Goal: Task Accomplishment & Management: Manage account settings

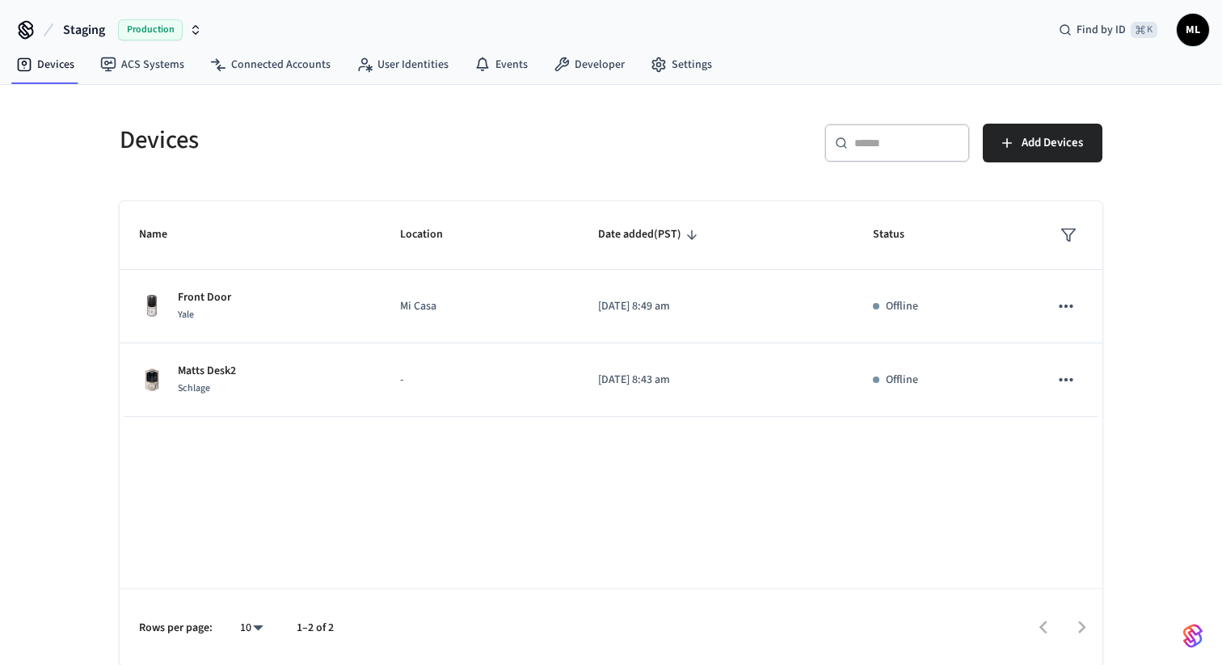
click at [190, 33] on icon "button" at bounding box center [195, 29] width 13 height 13
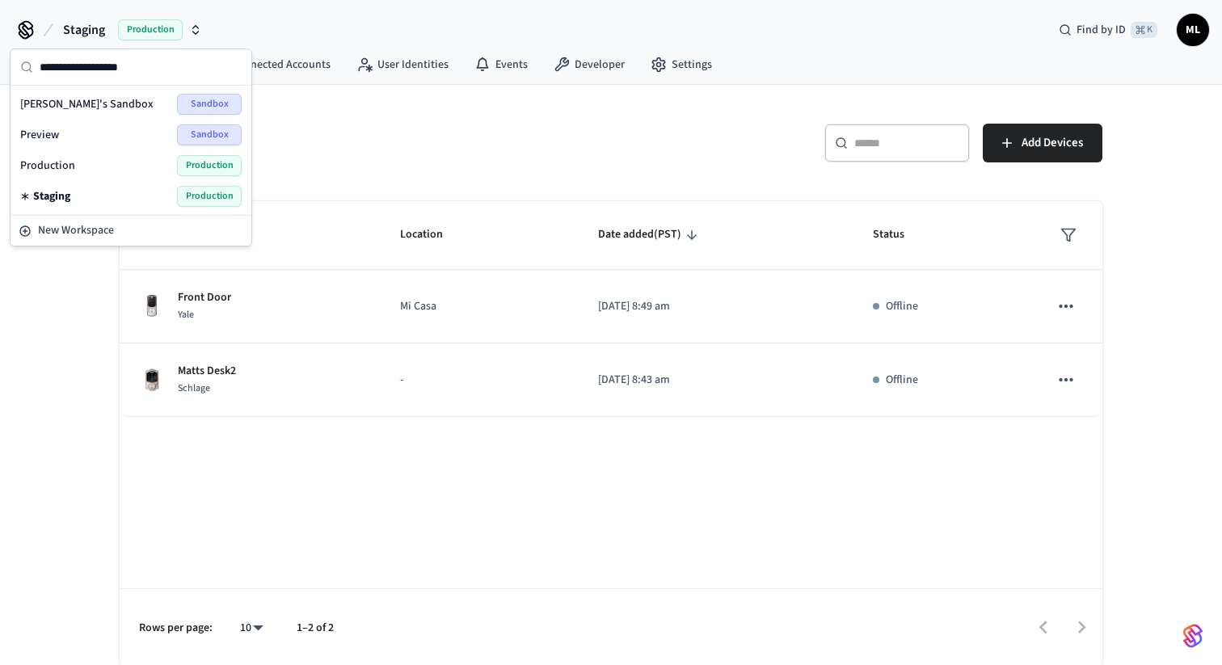
click at [128, 166] on div "Production Production" at bounding box center [131, 165] width 222 height 21
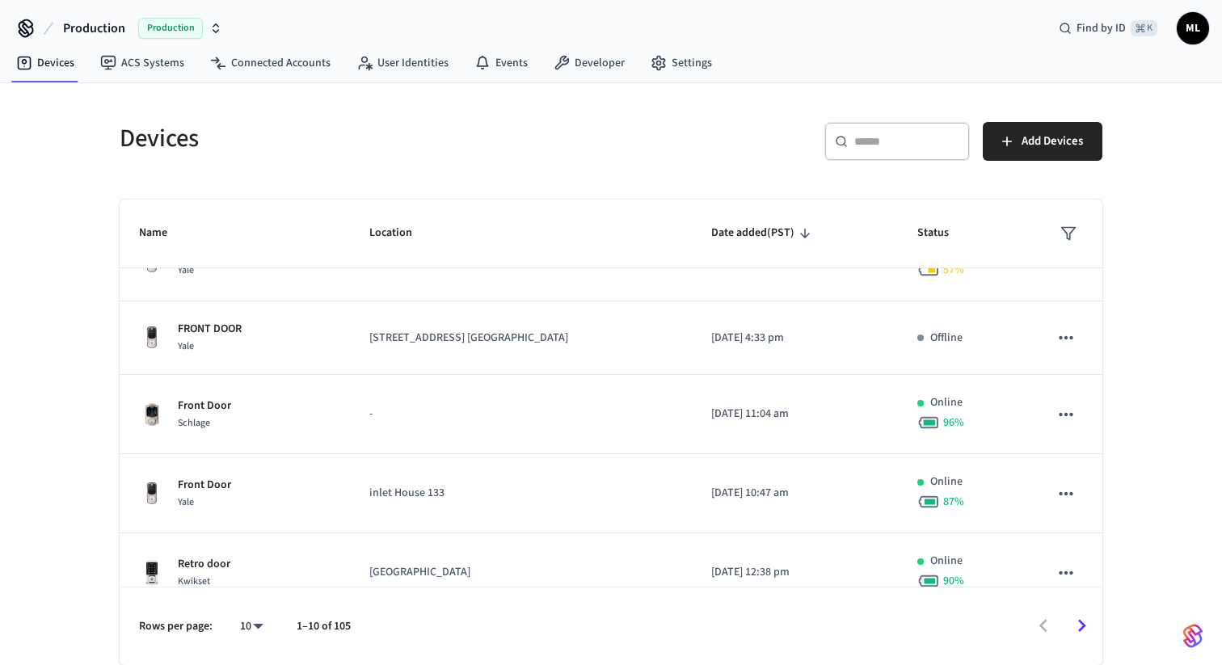
scroll to position [468, 0]
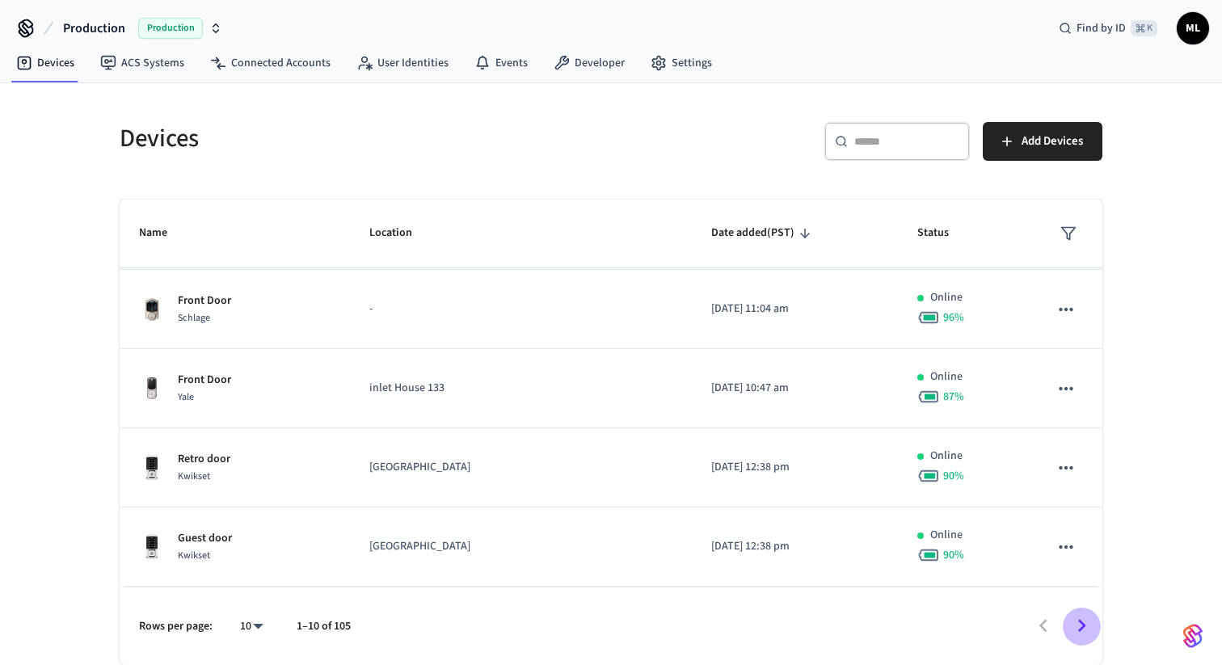
click at [1082, 628] on icon "Go to next page" at bounding box center [1082, 626] width 8 height 13
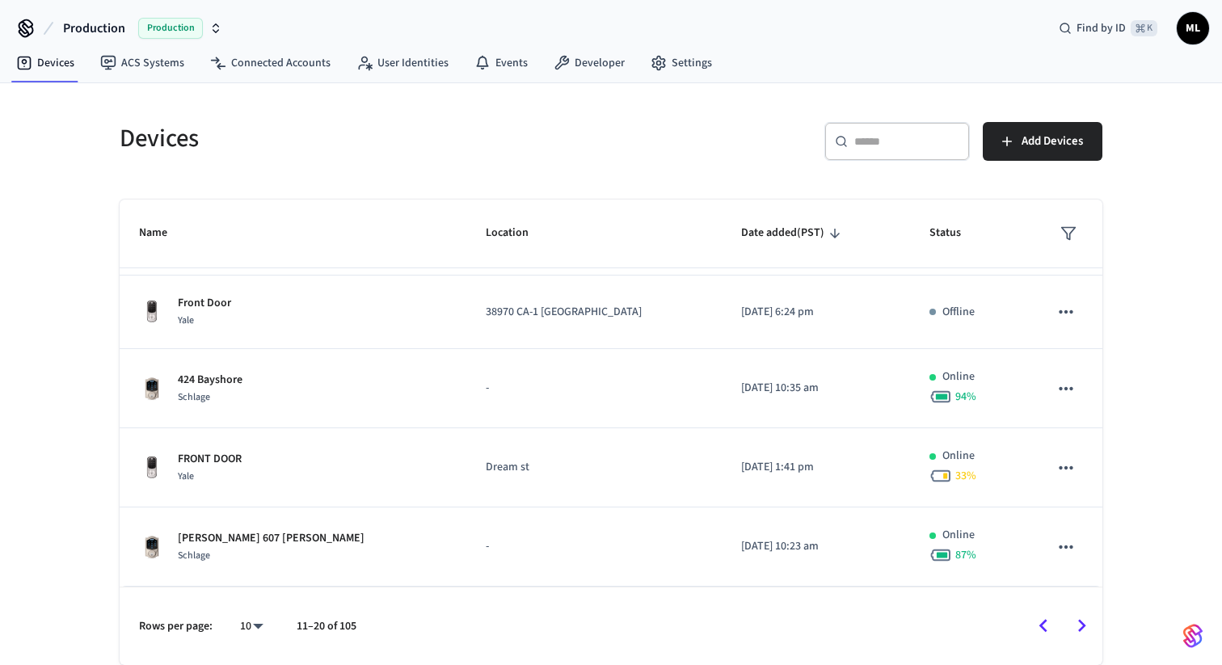
click at [882, 143] on input "text" at bounding box center [907, 141] width 105 height 16
paste input "**********"
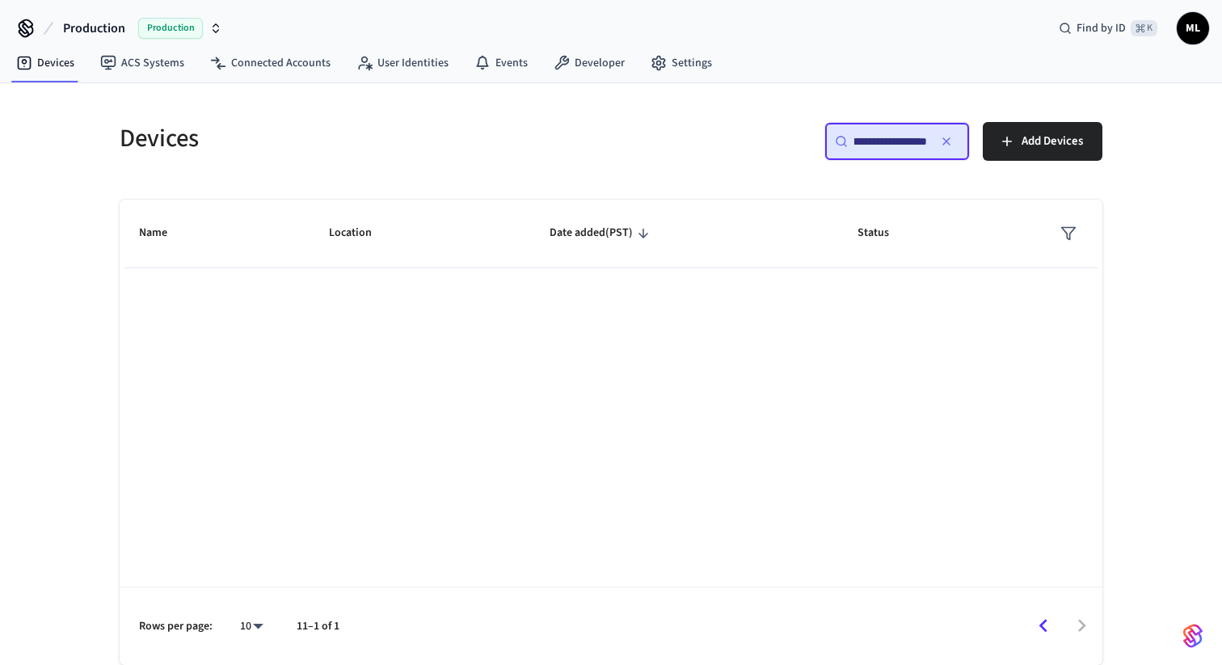
type input "**********"
drag, startPoint x: 823, startPoint y: 523, endPoint x: 811, endPoint y: 364, distance: 159.7
click at [823, 523] on div "Name Location Date added (PST) Status Rows per page: 10 ** 11–1 of 1" at bounding box center [611, 433] width 983 height 466
click at [306, 192] on div "**********" at bounding box center [611, 384] width 1009 height 563
click at [947, 139] on icon "button" at bounding box center [946, 141] width 13 height 13
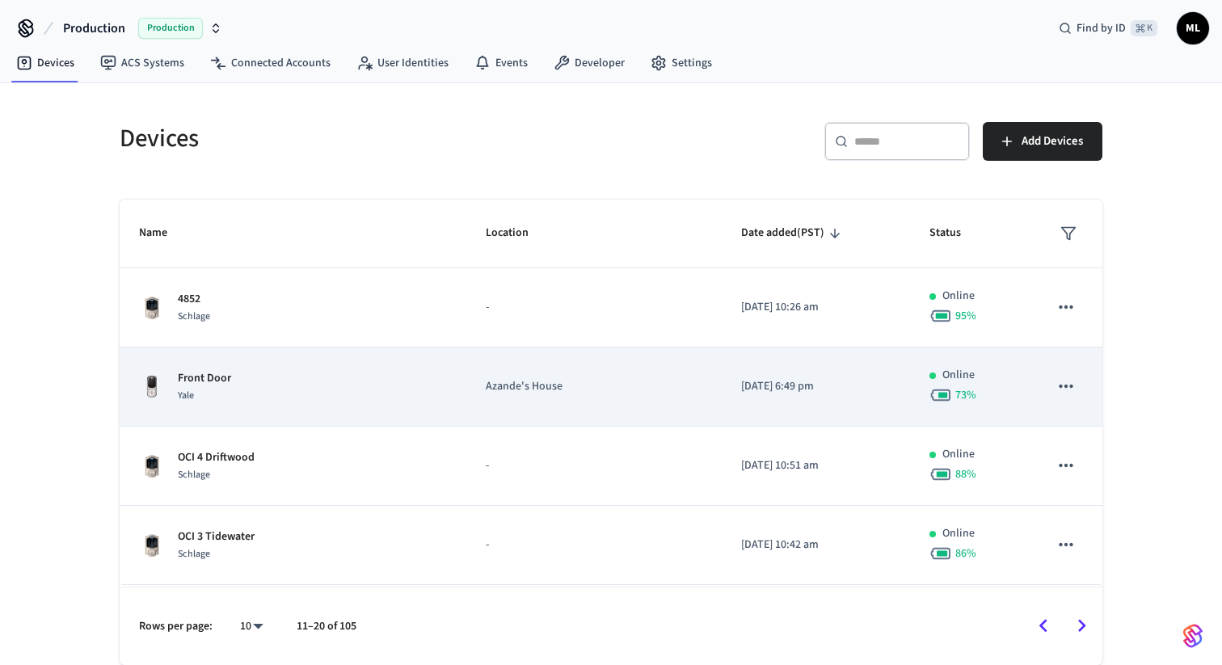
click at [466, 402] on td "Azande's House" at bounding box center [593, 387] width 255 height 79
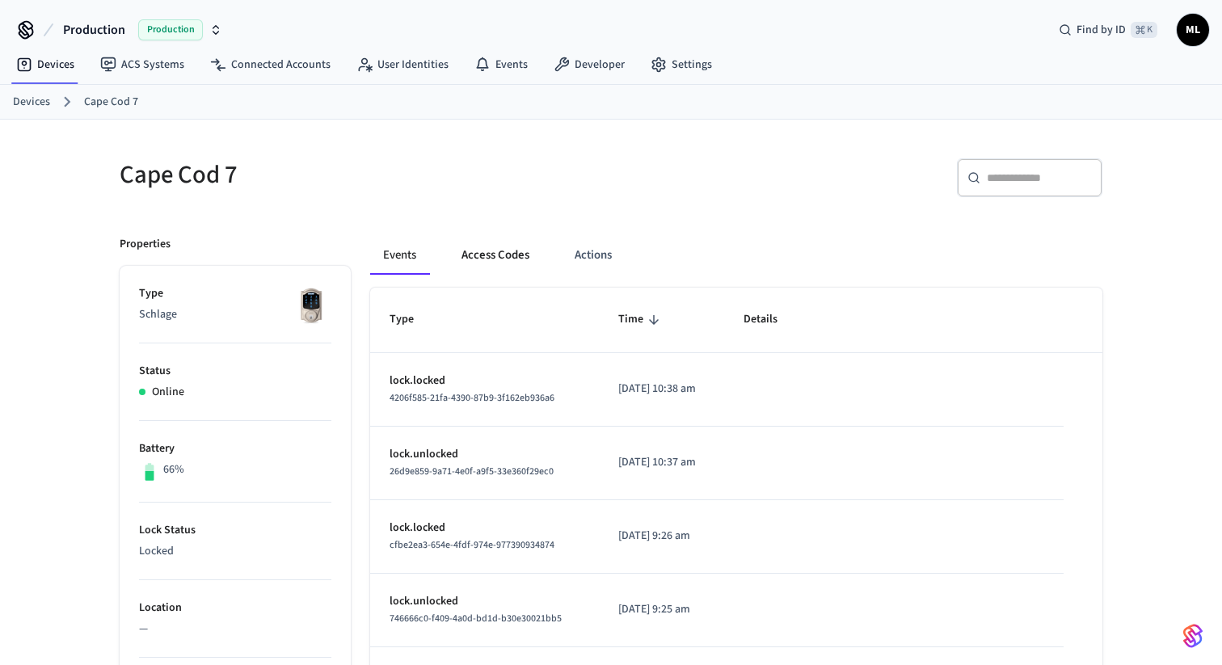
click at [495, 253] on button "Access Codes" at bounding box center [496, 255] width 94 height 39
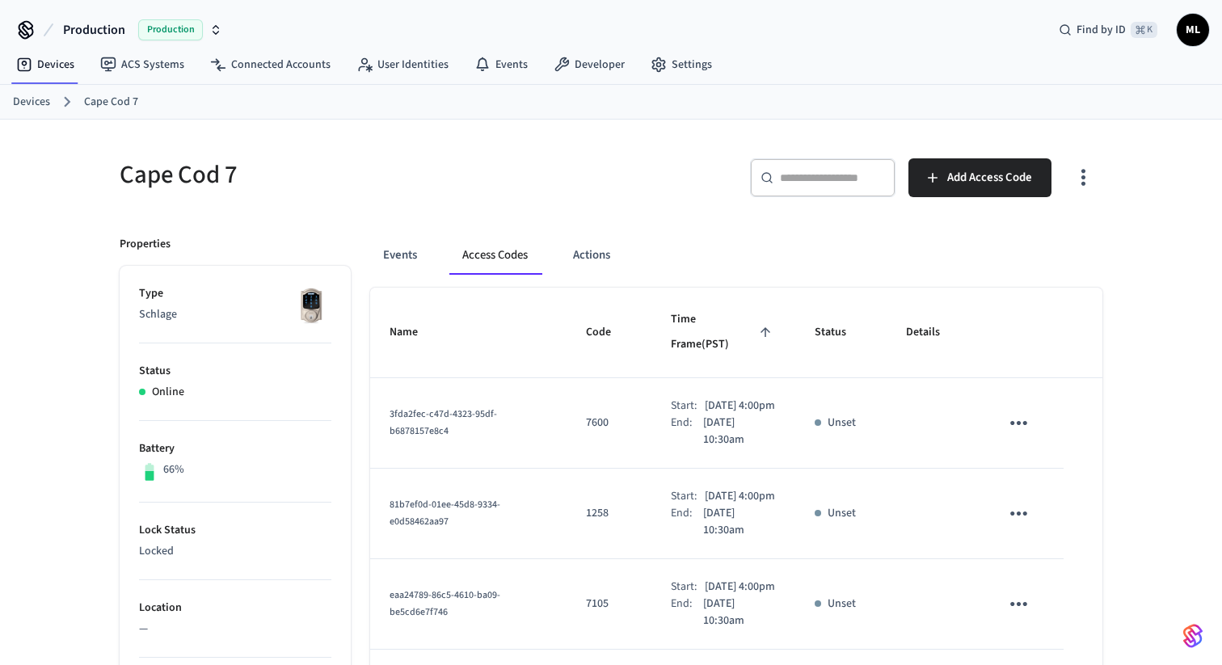
click at [36, 99] on link "Devices" at bounding box center [31, 102] width 37 height 17
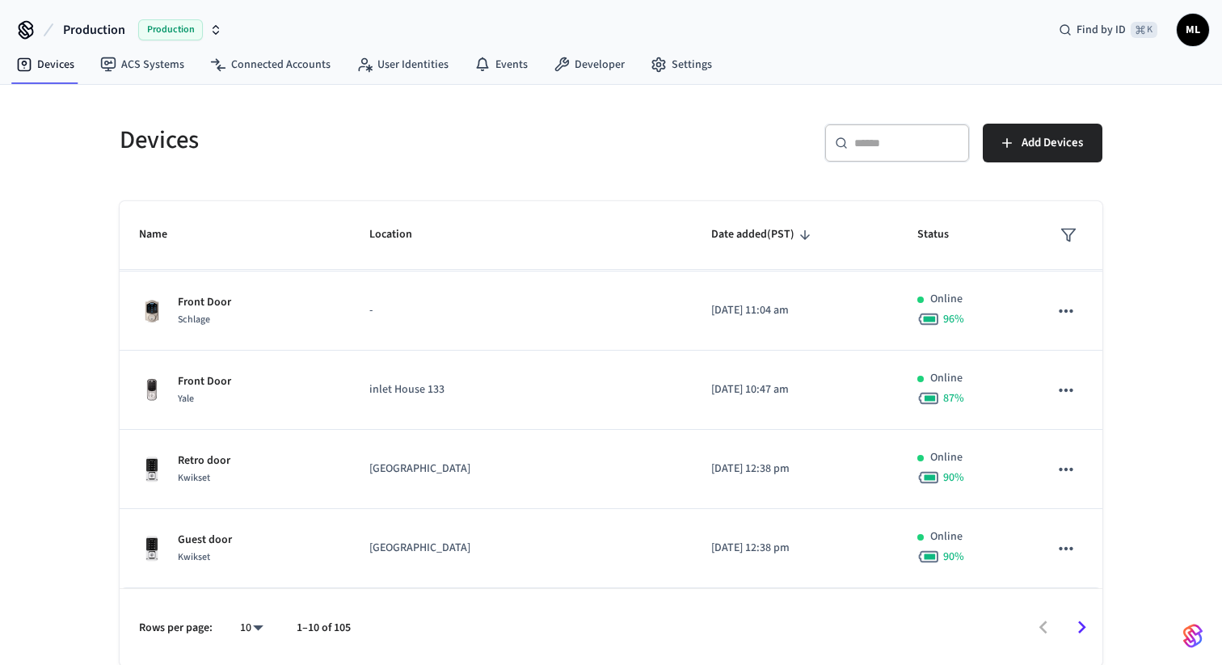
scroll to position [2, 0]
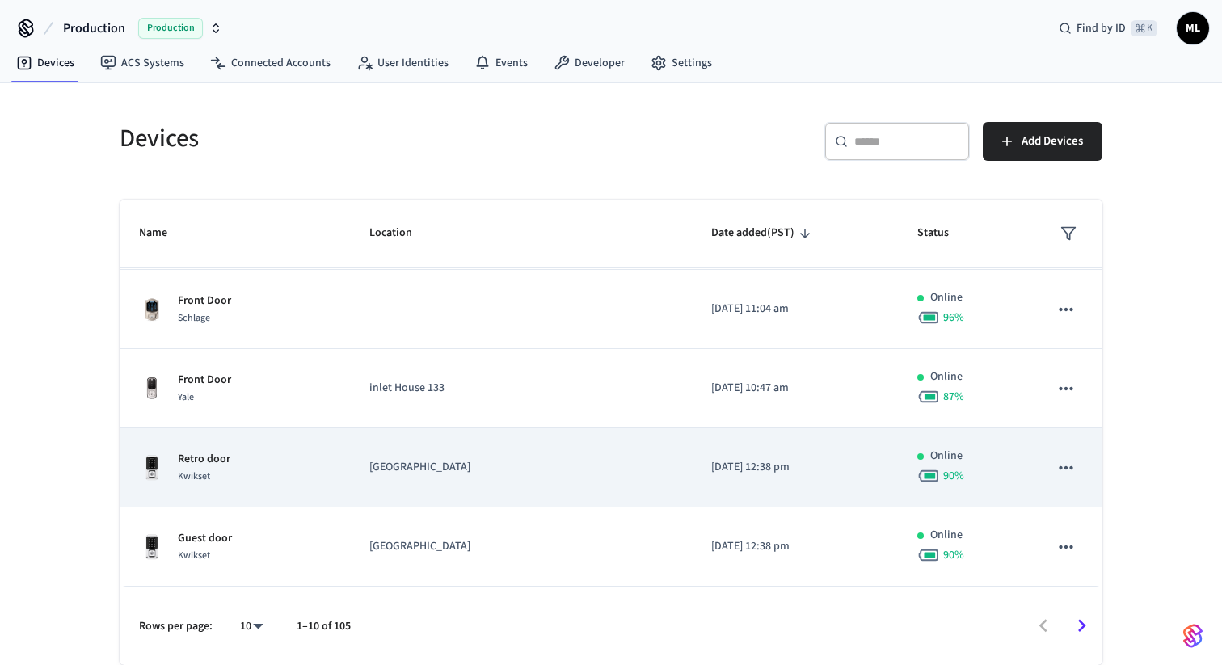
click at [205, 466] on p "Retro door" at bounding box center [204, 459] width 53 height 17
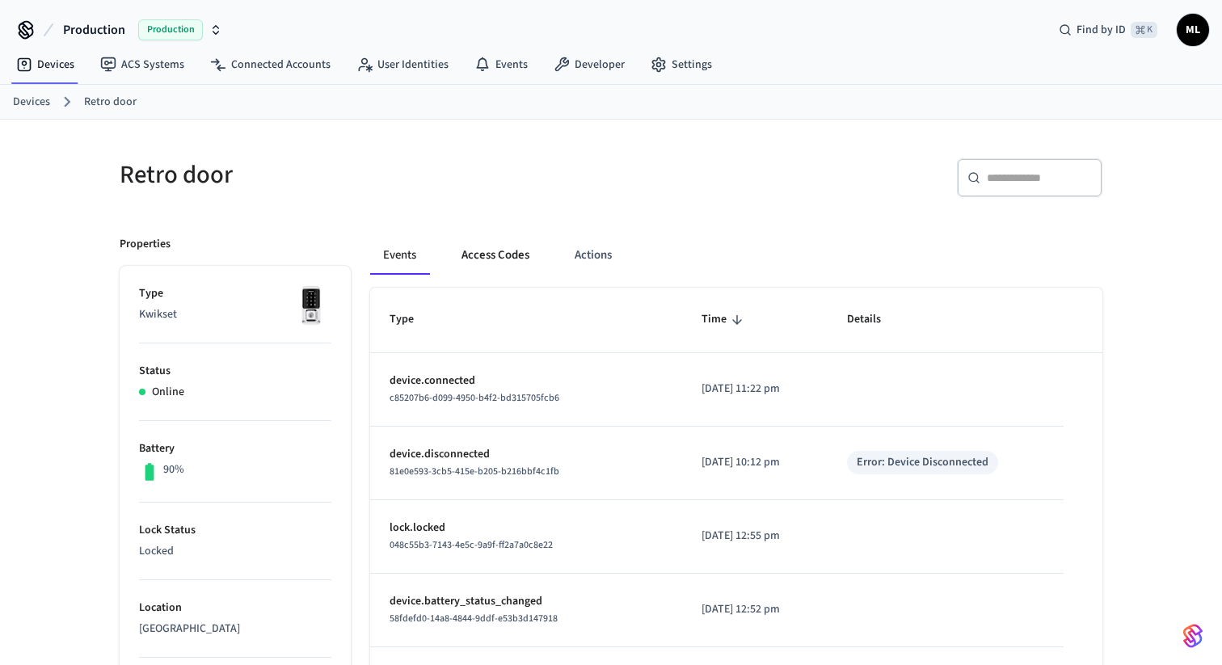
click at [502, 258] on button "Access Codes" at bounding box center [496, 255] width 94 height 39
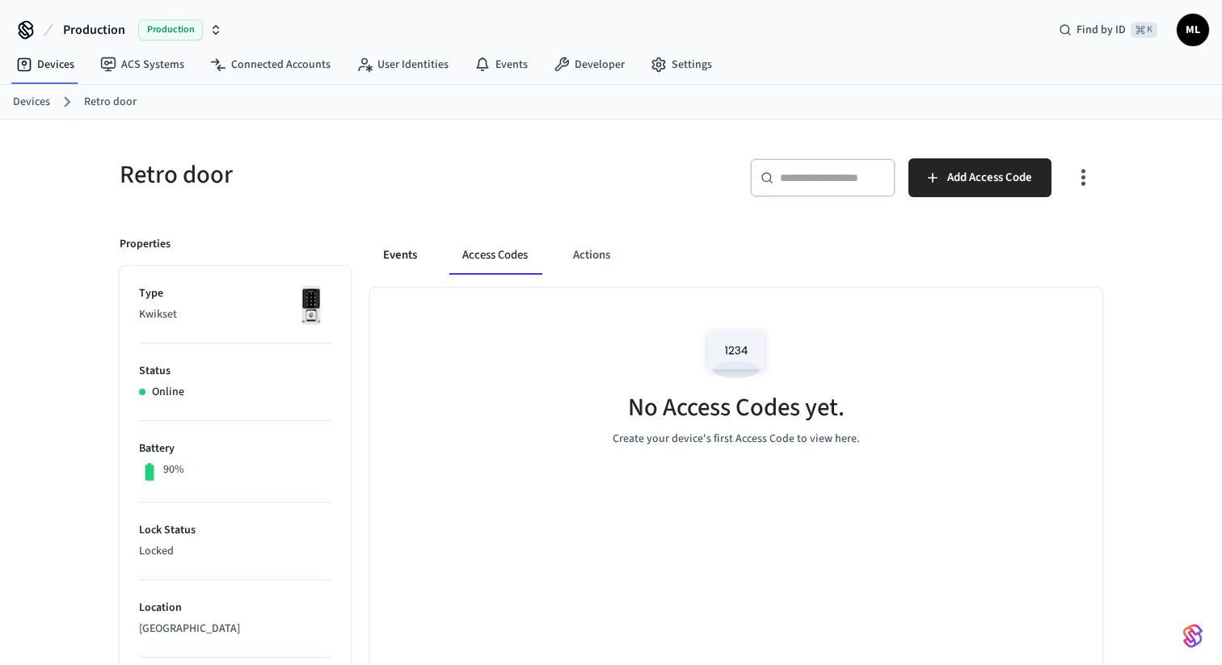
click at [419, 259] on button "Events" at bounding box center [400, 255] width 60 height 39
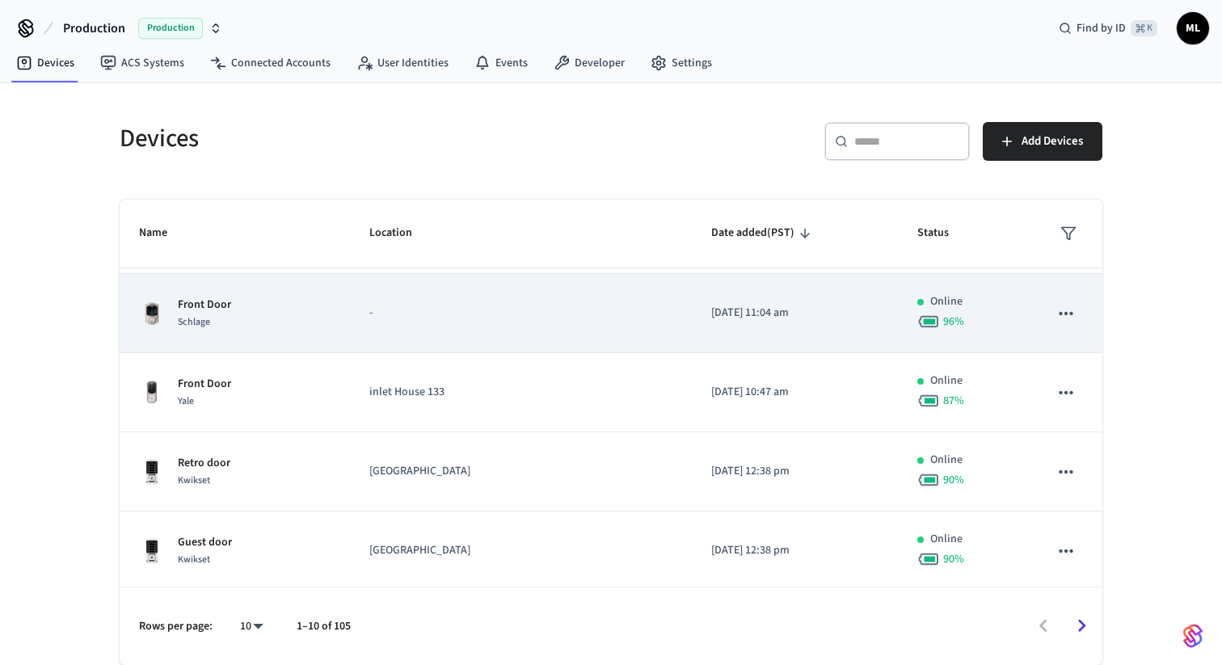
scroll to position [468, 0]
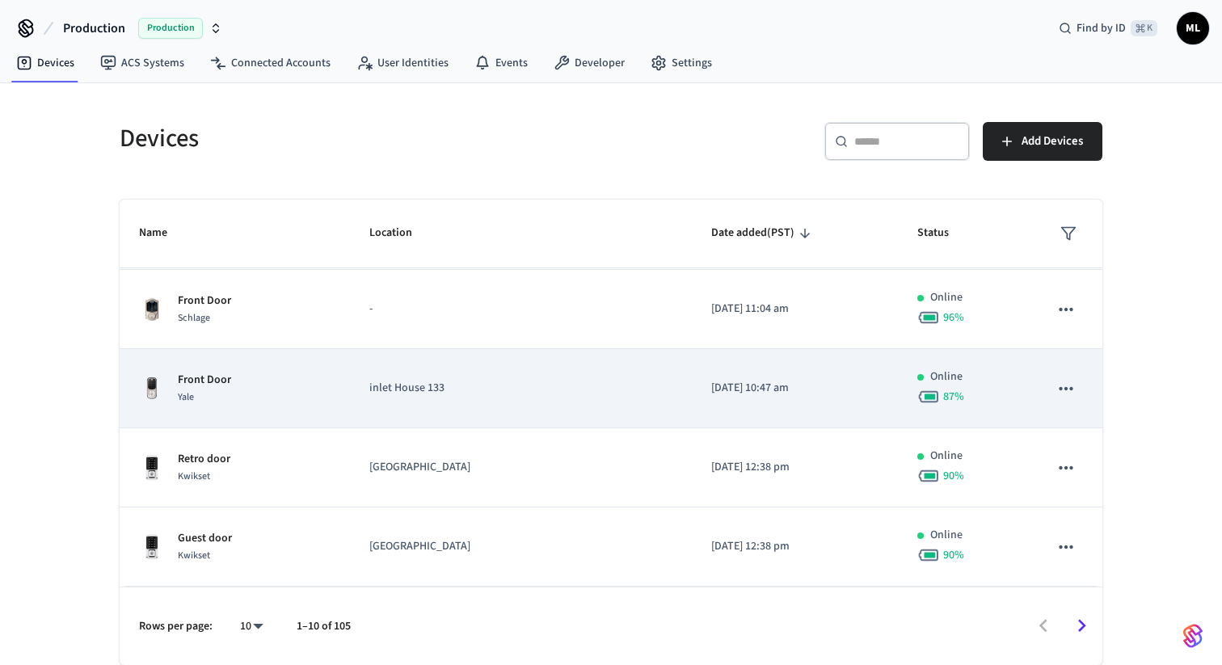
click at [444, 385] on p "inlet House 133" at bounding box center [520, 388] width 303 height 17
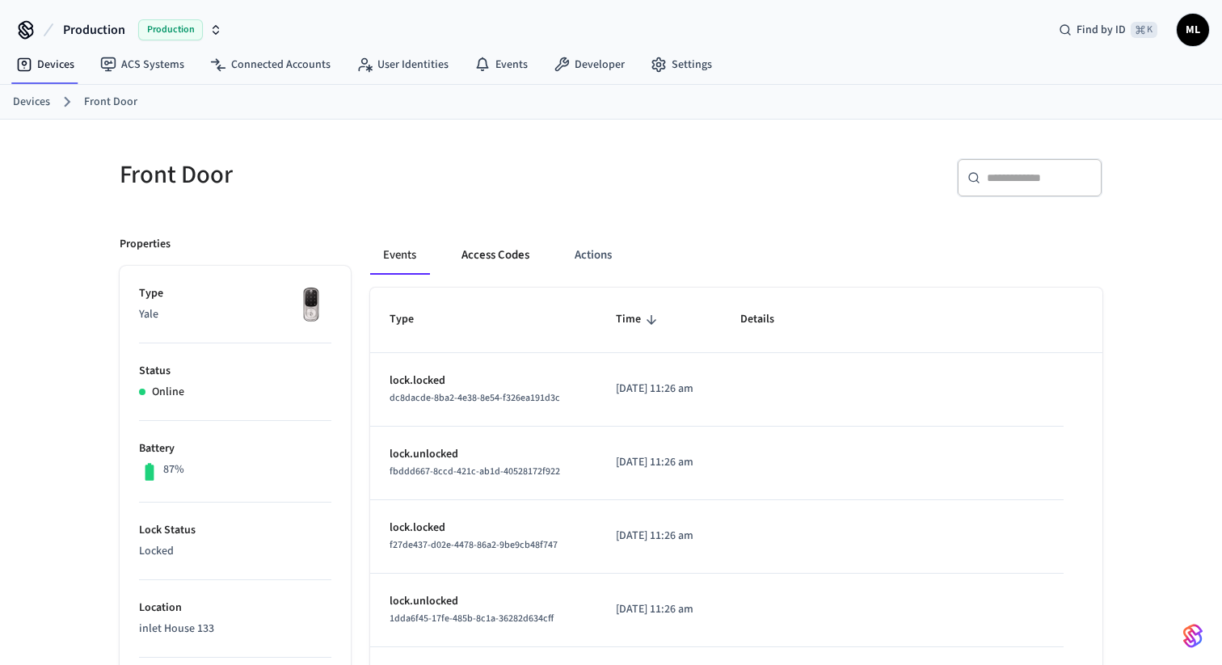
click at [501, 250] on button "Access Codes" at bounding box center [496, 255] width 94 height 39
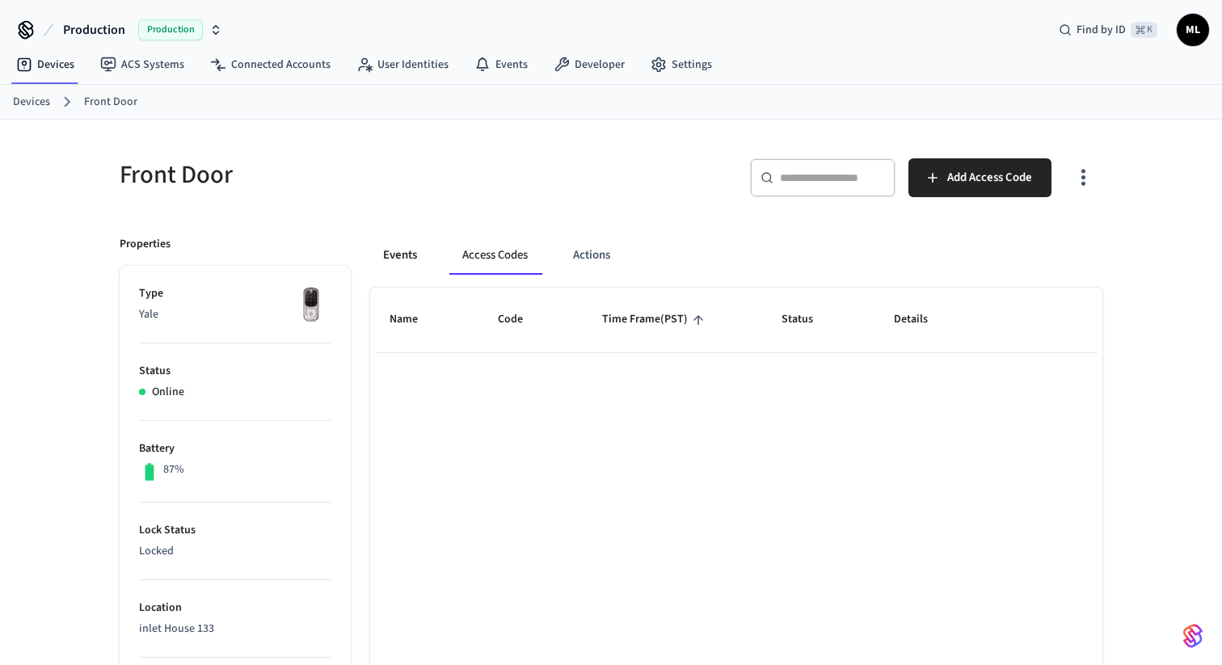
click at [385, 252] on button "Events" at bounding box center [400, 255] width 60 height 39
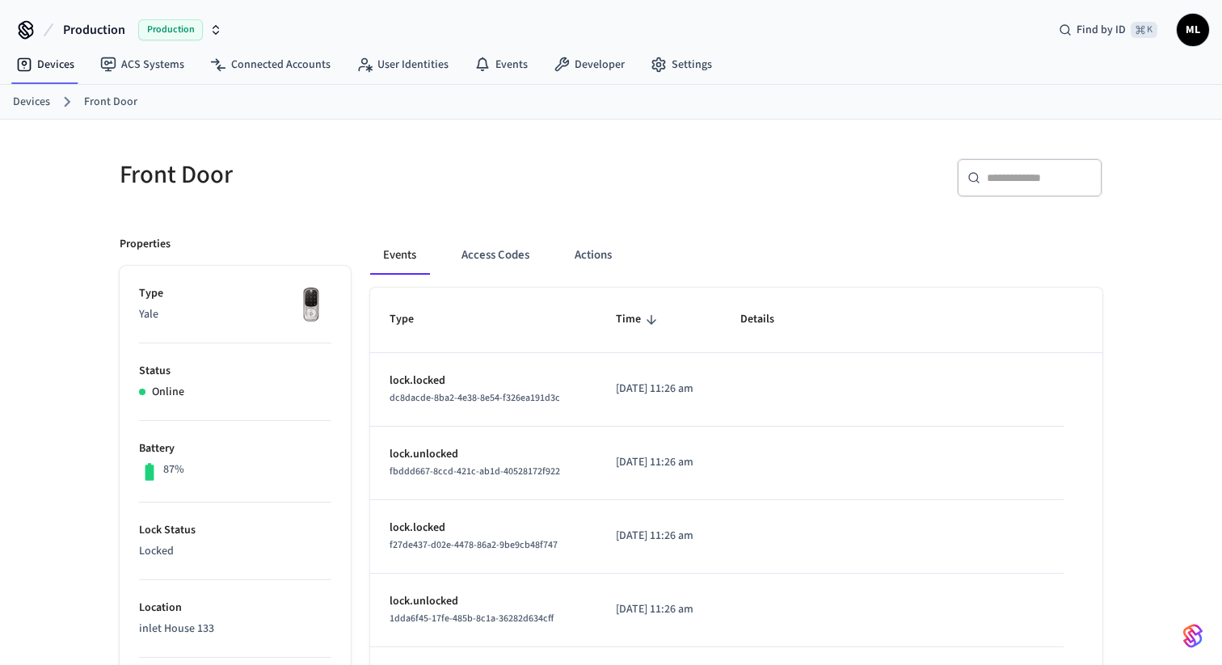
click at [23, 101] on link "Devices" at bounding box center [31, 102] width 37 height 17
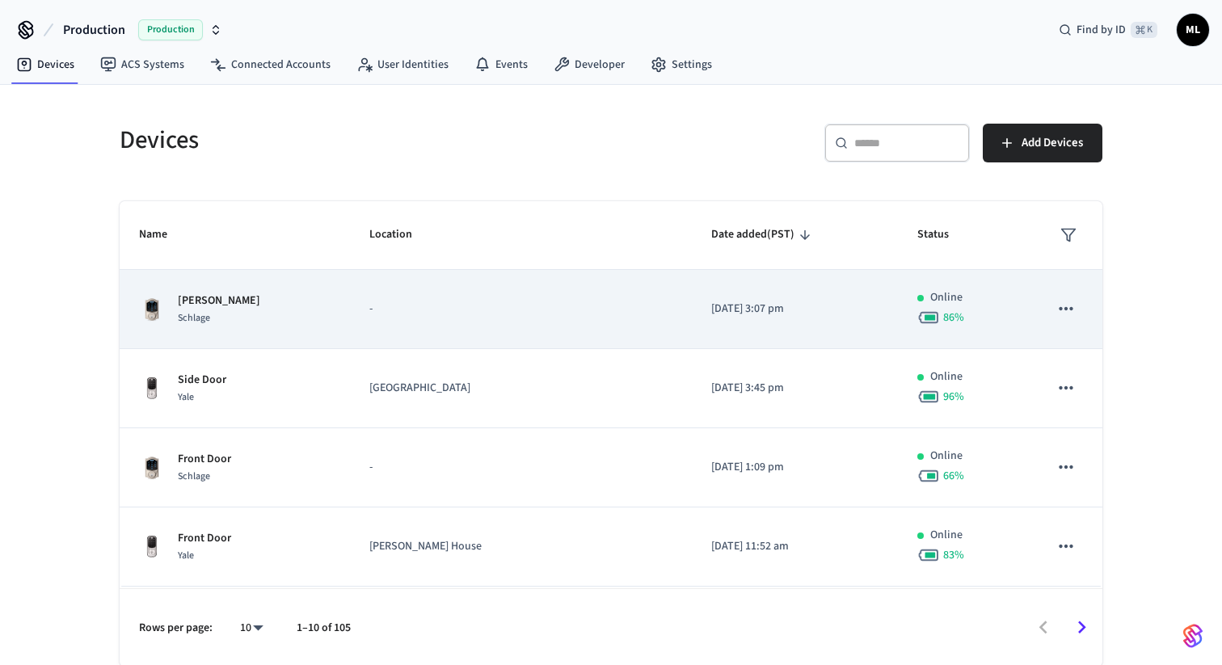
click at [342, 306] on td "[PERSON_NAME]" at bounding box center [235, 309] width 230 height 79
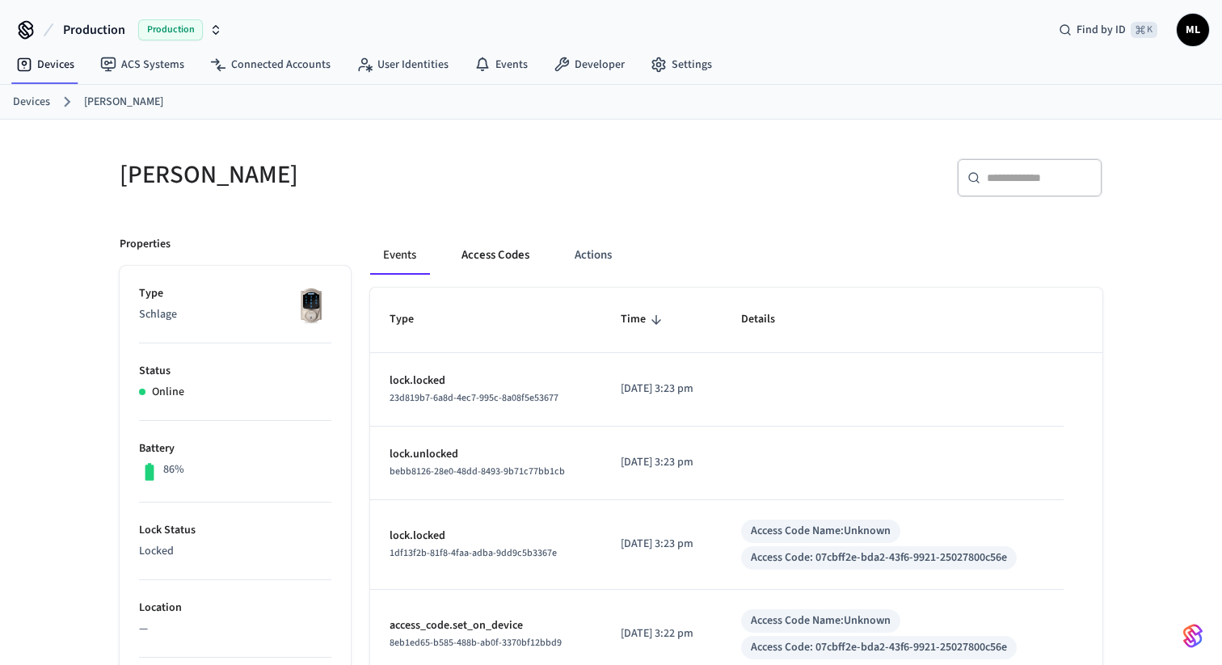
click at [505, 260] on button "Access Codes" at bounding box center [496, 255] width 94 height 39
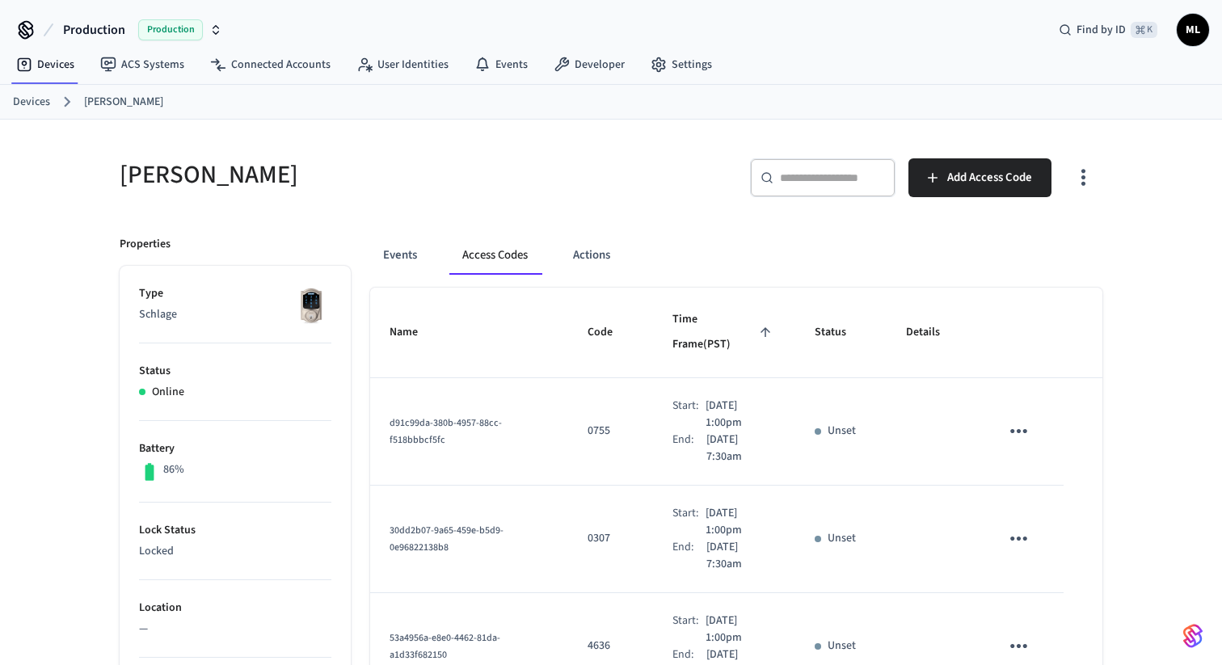
click at [38, 104] on link "Devices" at bounding box center [31, 102] width 37 height 17
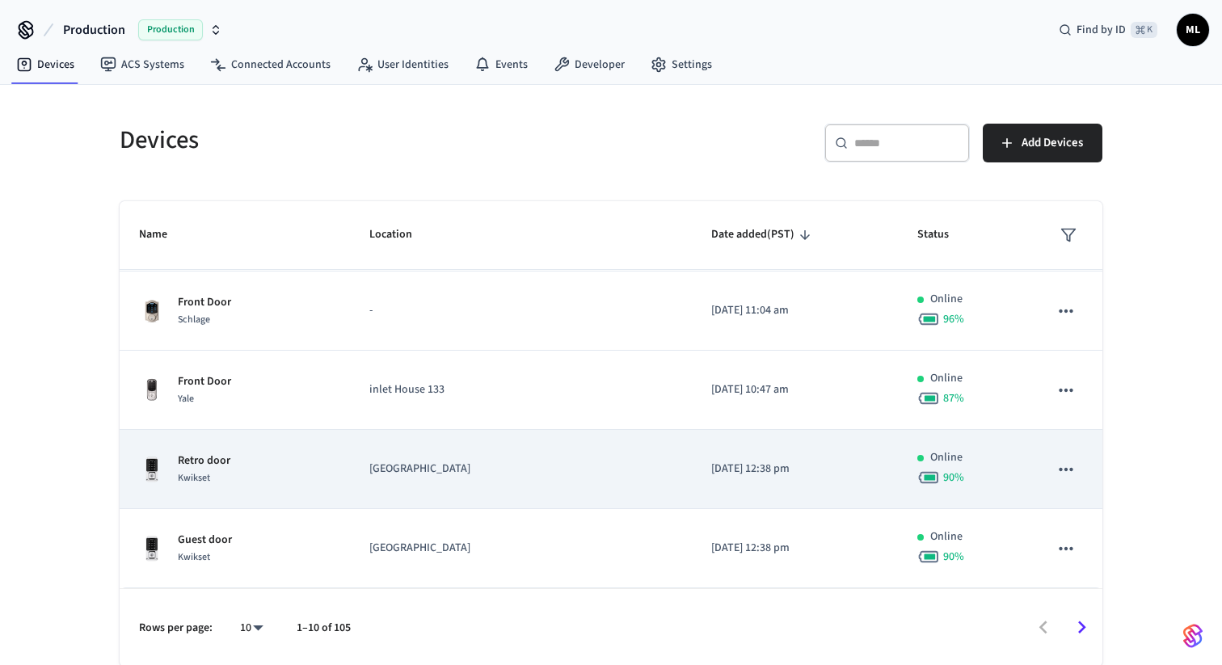
scroll to position [2, 0]
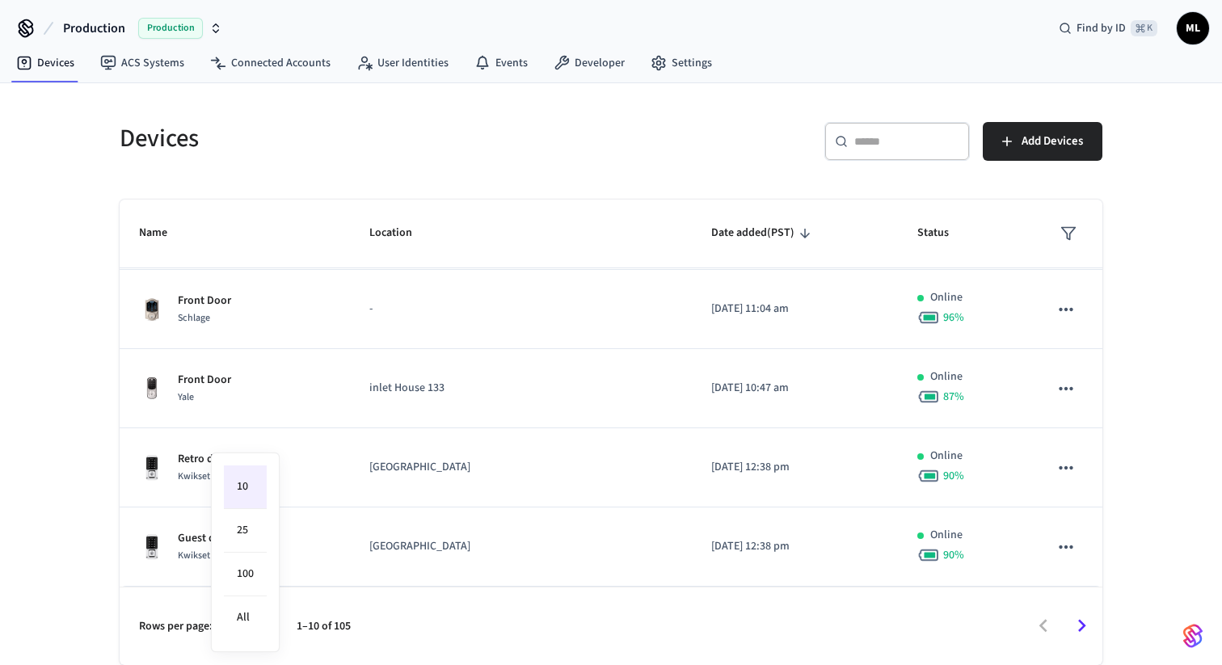
click at [256, 629] on body "Production Production Find by ID ⌘ K ML Devices ACS Systems Connected Accounts …" at bounding box center [611, 331] width 1222 height 667
click at [247, 618] on li "All" at bounding box center [245, 618] width 43 height 43
type input "**"
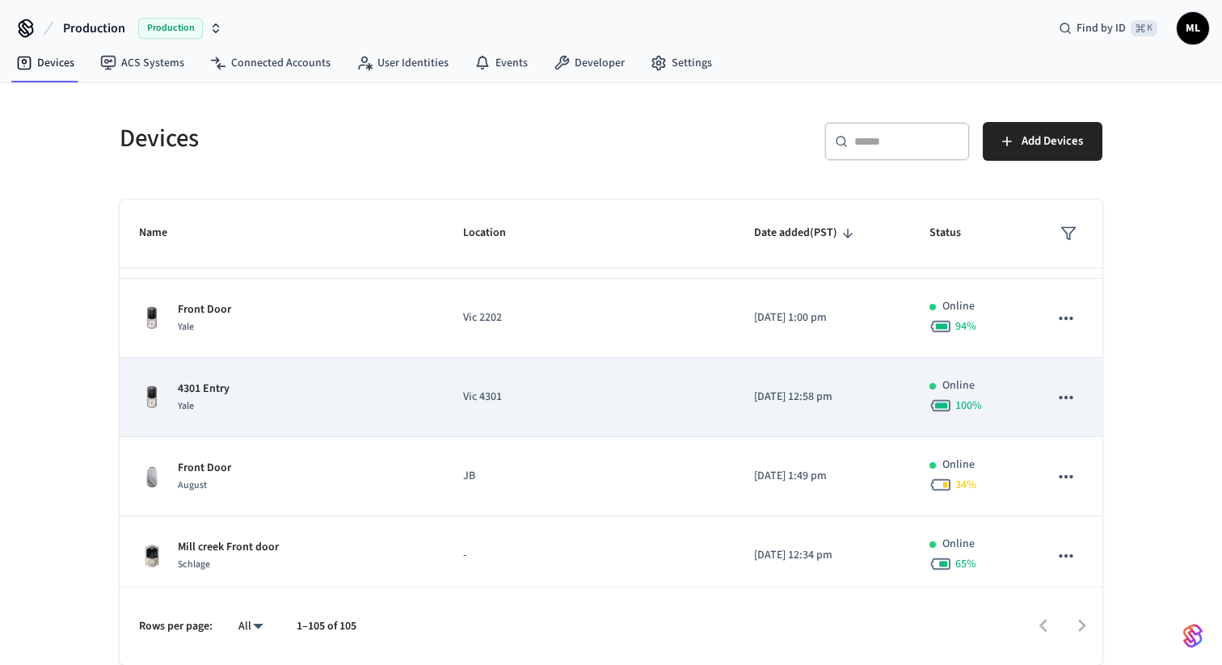
scroll to position [2585, 0]
click at [344, 386] on div "4301 Entry [GEOGRAPHIC_DATA]" at bounding box center [281, 399] width 285 height 34
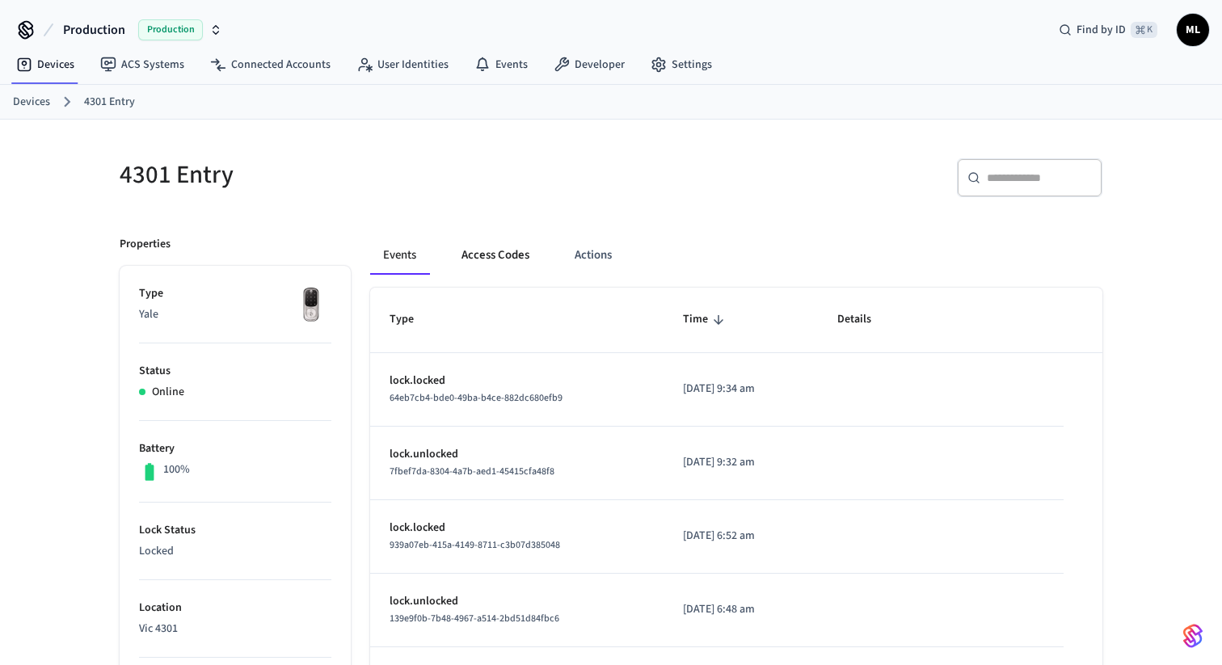
click at [501, 259] on button "Access Codes" at bounding box center [496, 255] width 94 height 39
